Goal: Task Accomplishment & Management: Manage account settings

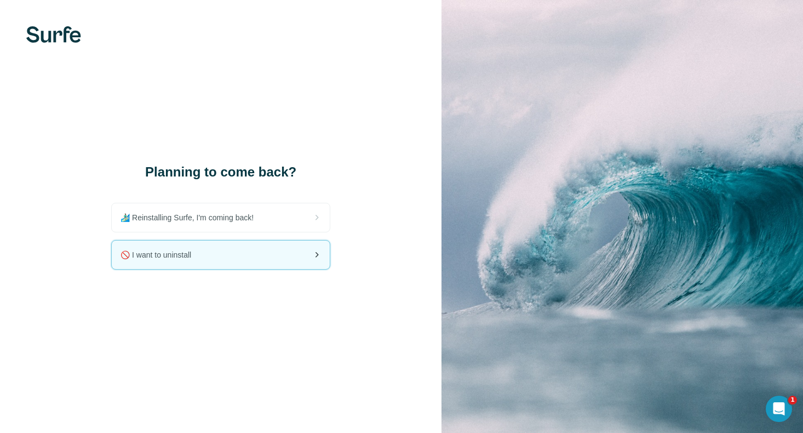
click at [226, 253] on div "🚫 I want to uninstall" at bounding box center [221, 255] width 218 height 28
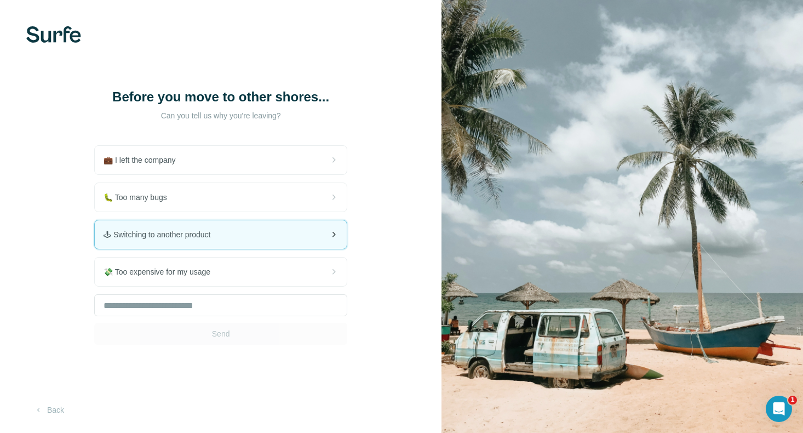
click at [303, 239] on div "🕹 Switching to another product" at bounding box center [221, 234] width 252 height 28
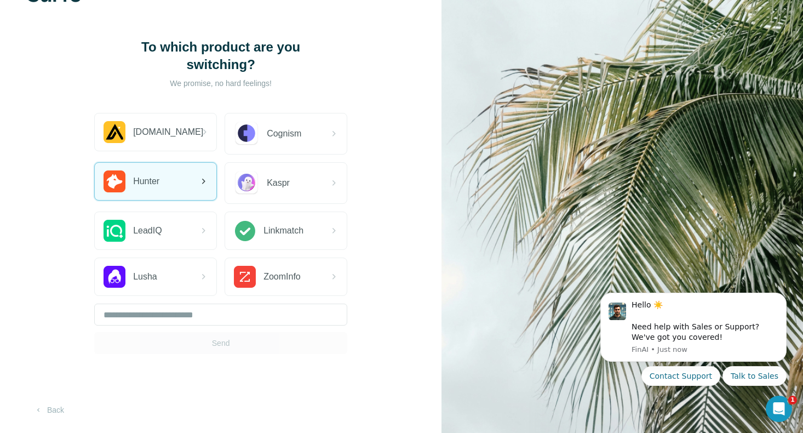
click at [175, 179] on div "Hunter" at bounding box center [156, 181] width 122 height 37
